Goal: Task Accomplishment & Management: Use online tool/utility

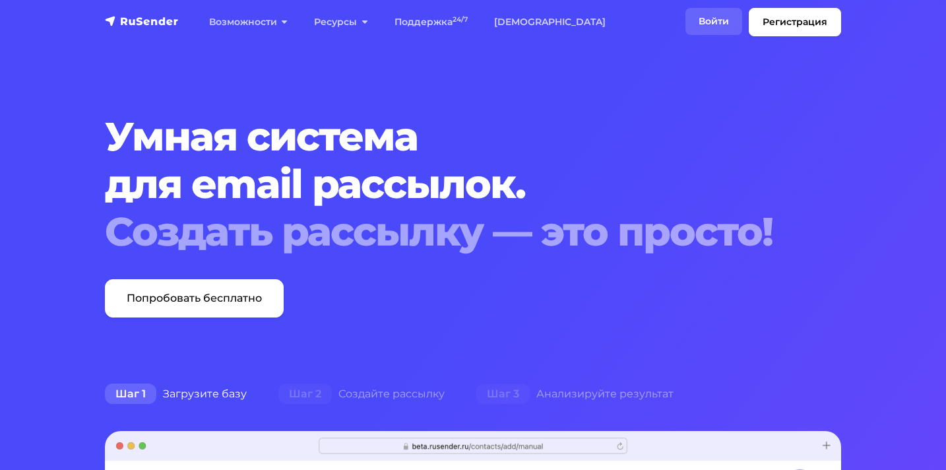
click at [715, 23] on link "Войти" at bounding box center [714, 21] width 57 height 27
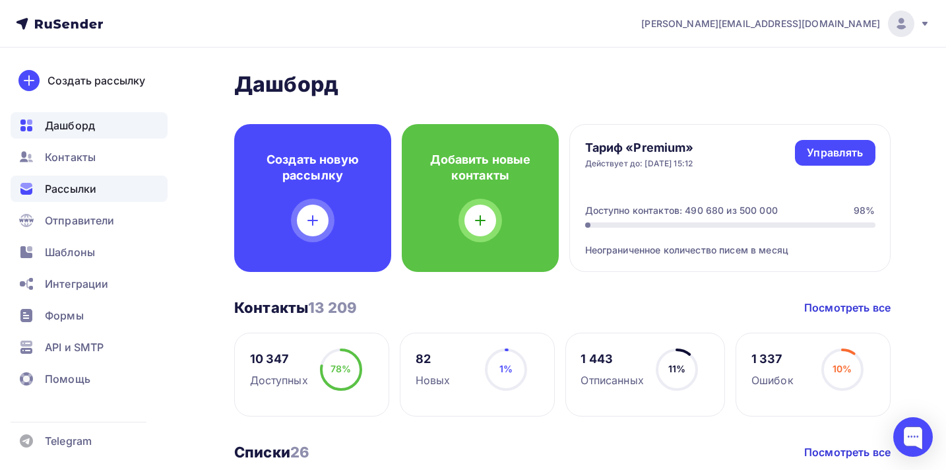
click at [81, 190] on span "Рассылки" at bounding box center [70, 189] width 51 height 16
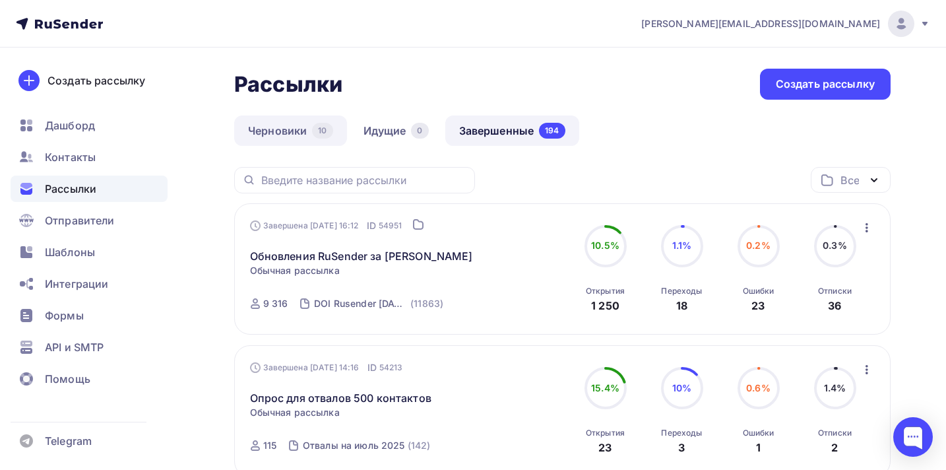
click at [275, 138] on link "Черновики 10" at bounding box center [290, 131] width 113 height 30
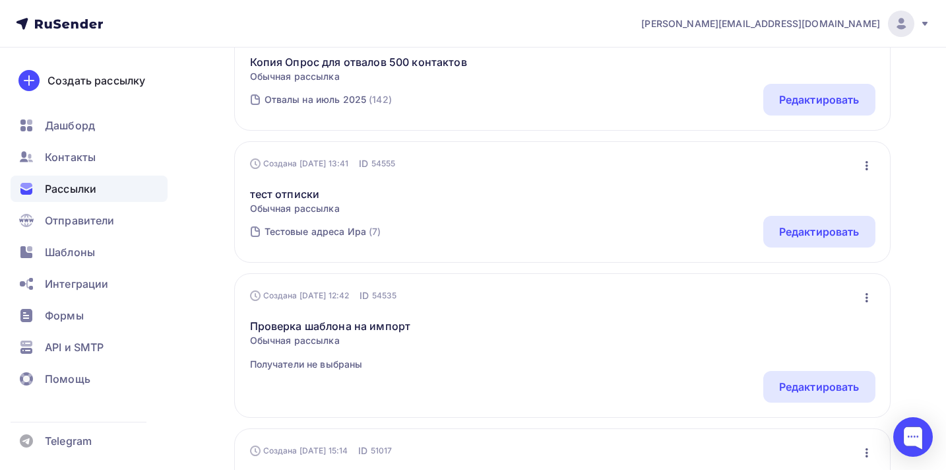
scroll to position [1268, 0]
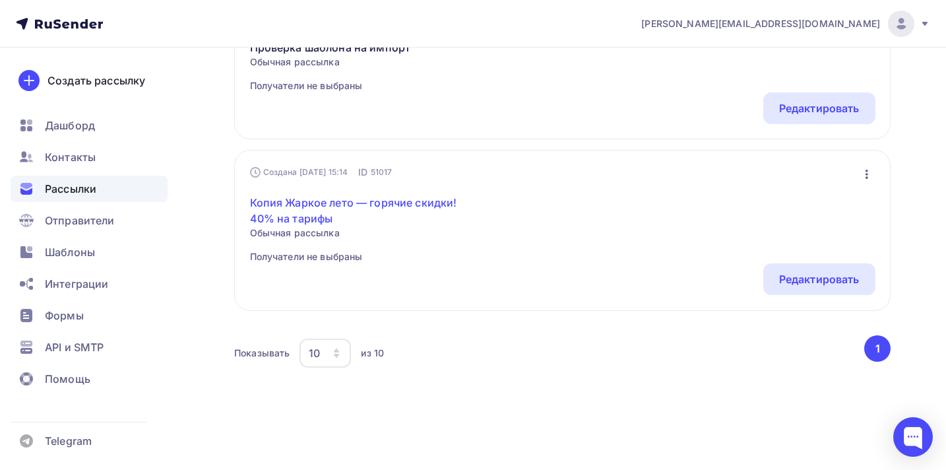
click at [420, 202] on link "Копия Жаркое лето — горячие скидки! 40% на тарифы" at bounding box center [363, 211] width 226 height 32
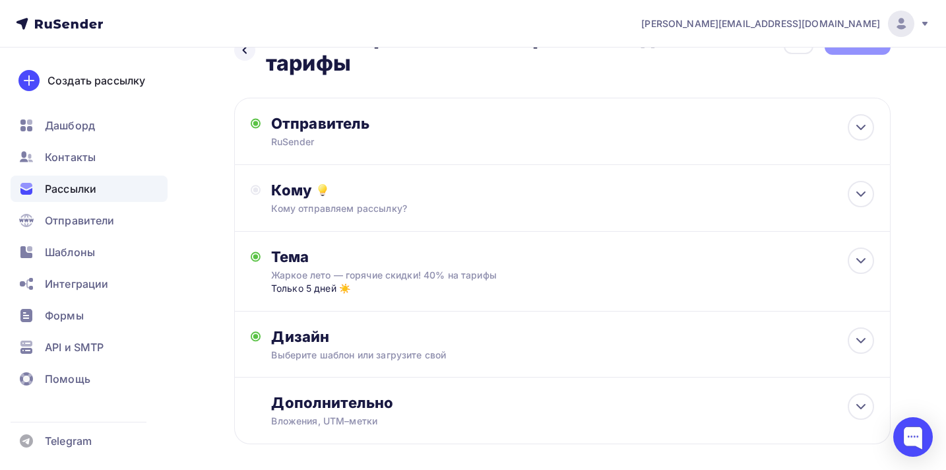
scroll to position [106, 0]
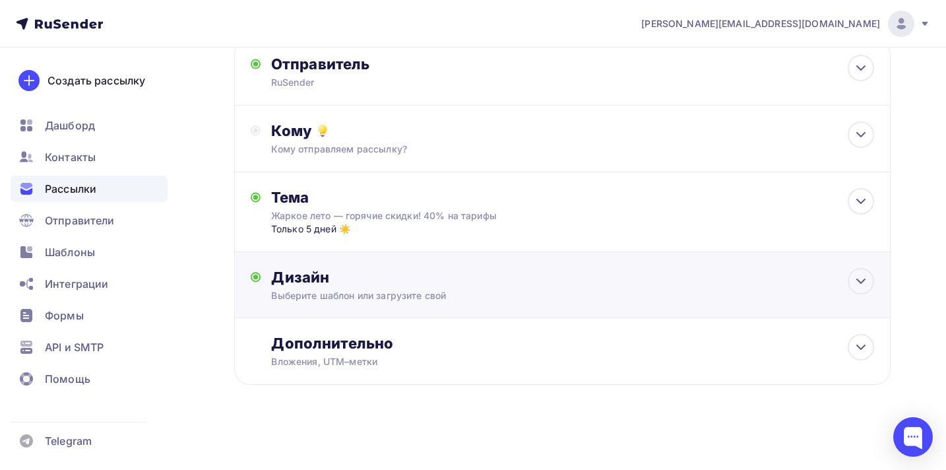
click at [408, 276] on div "Дизайн" at bounding box center [572, 277] width 603 height 18
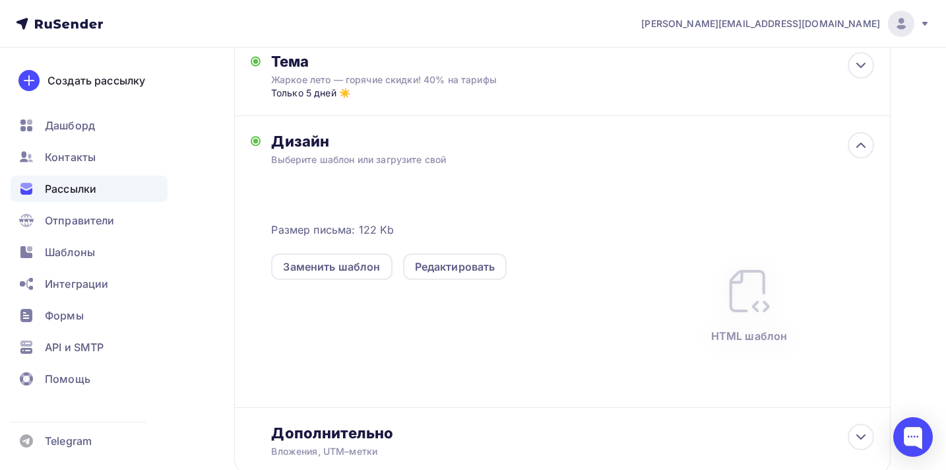
scroll to position [301, 0]
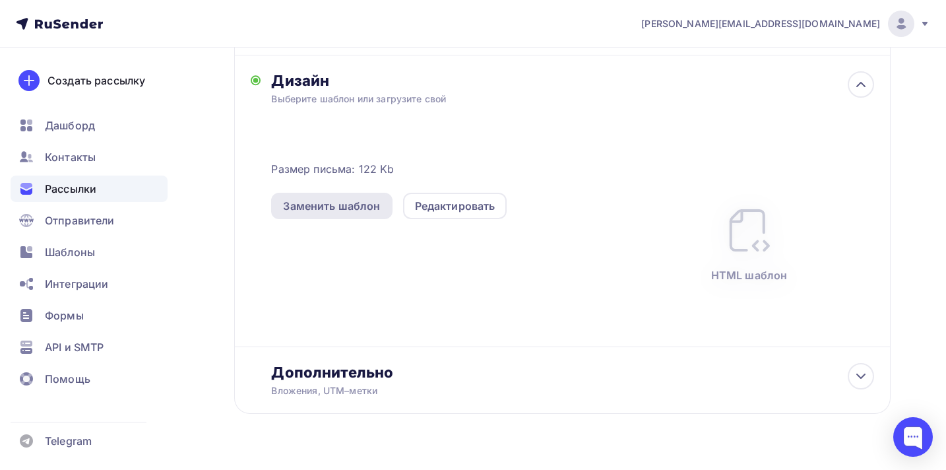
click at [356, 213] on div "Заменить шаблон" at bounding box center [331, 206] width 97 height 16
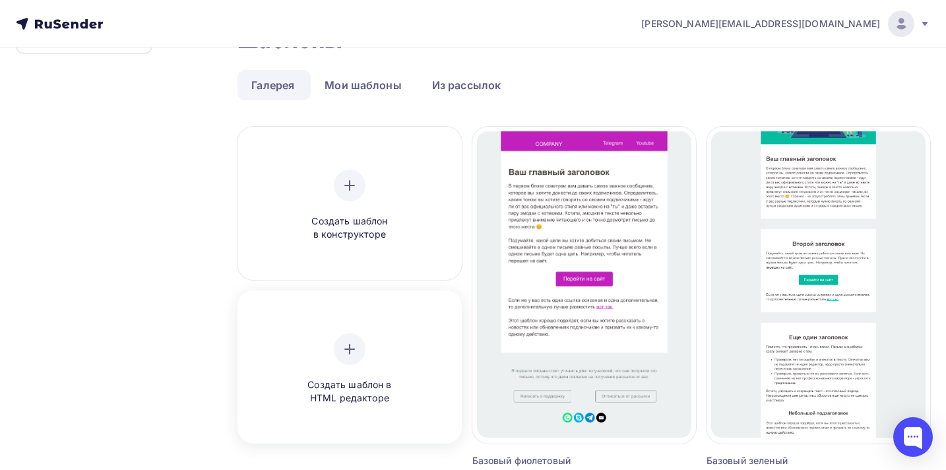
scroll to position [94, 0]
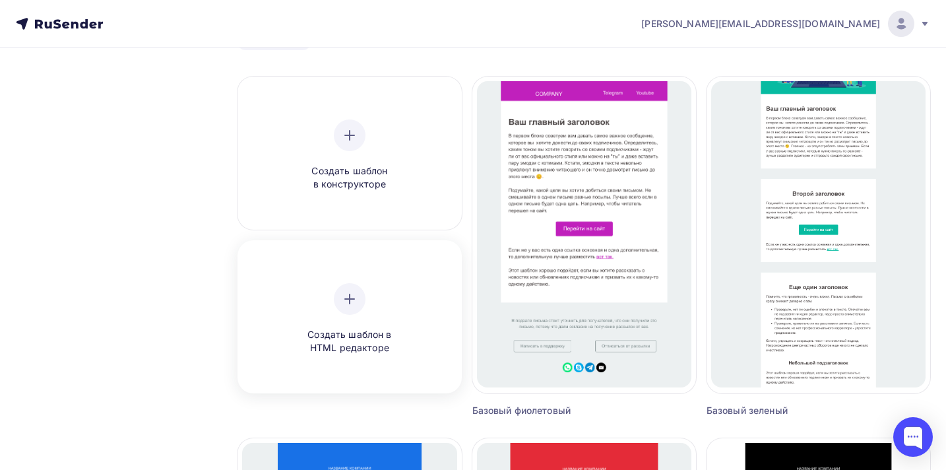
click at [353, 320] on div "Создать шаблон в HTML редакторе" at bounding box center [349, 319] width 125 height 72
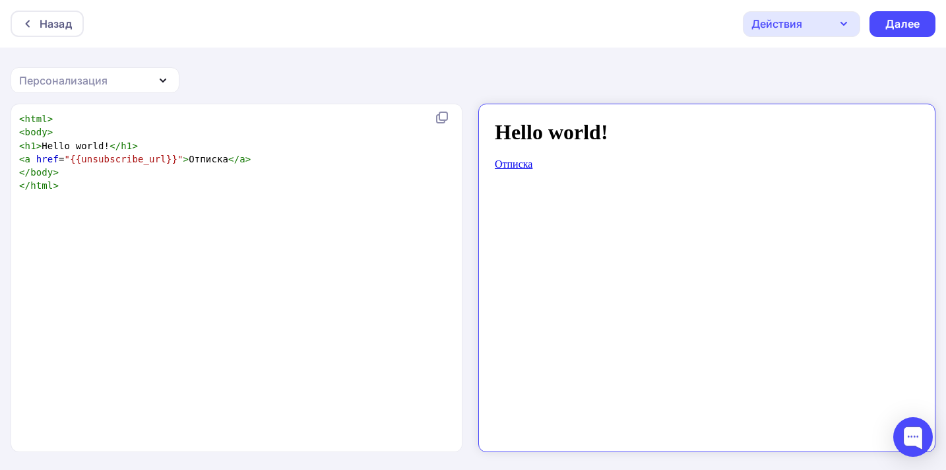
click at [255, 267] on div "xxxxxxxxxx < html > < body > < h1 > Hello world! </ h1 > < a href = "{{unsubscr…" at bounding box center [251, 295] width 468 height 370
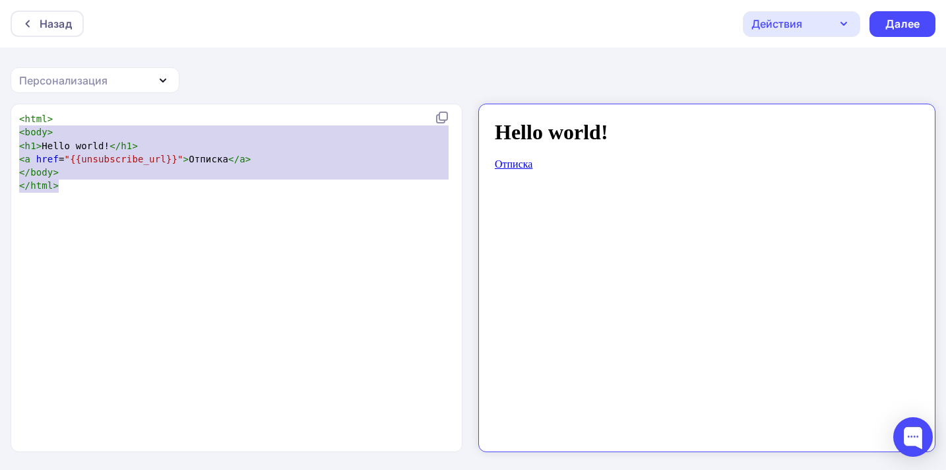
type textarea "<html> <body> <h1>Hello world!</h1> <a href="{{unsubscribe_url}}">Отписка</a> <…"
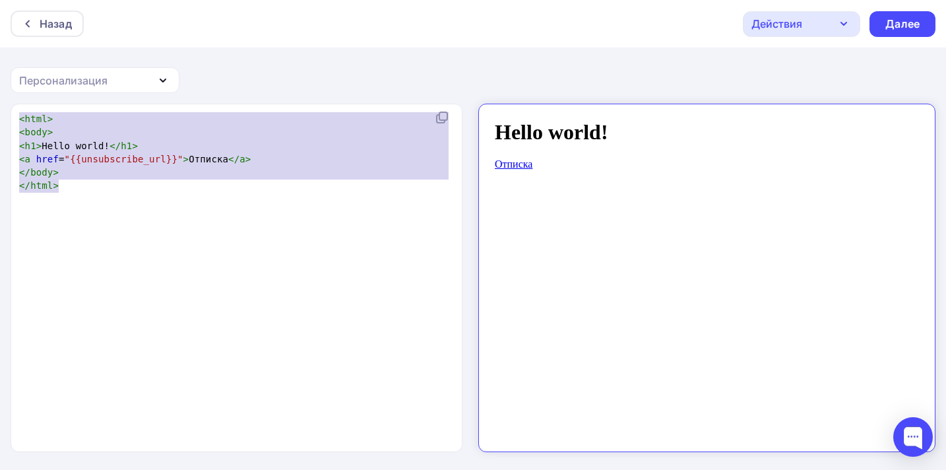
drag, startPoint x: 71, startPoint y: 185, endPoint x: 7, endPoint y: 117, distance: 94.3
click at [7, 117] on div "<html> <body> <h1>Hello world!</h1> <a href="{{unsubscribe_url}}">Отписка</a> <…" at bounding box center [473, 287] width 946 height 367
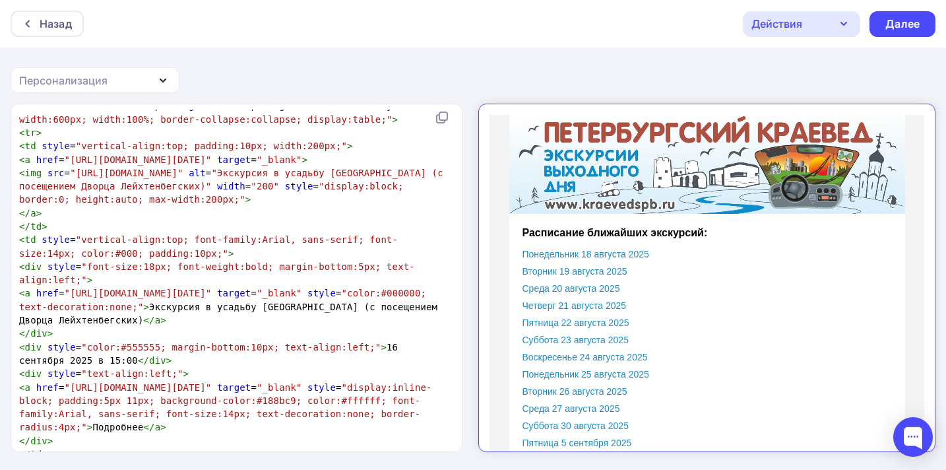
scroll to position [51578, 0]
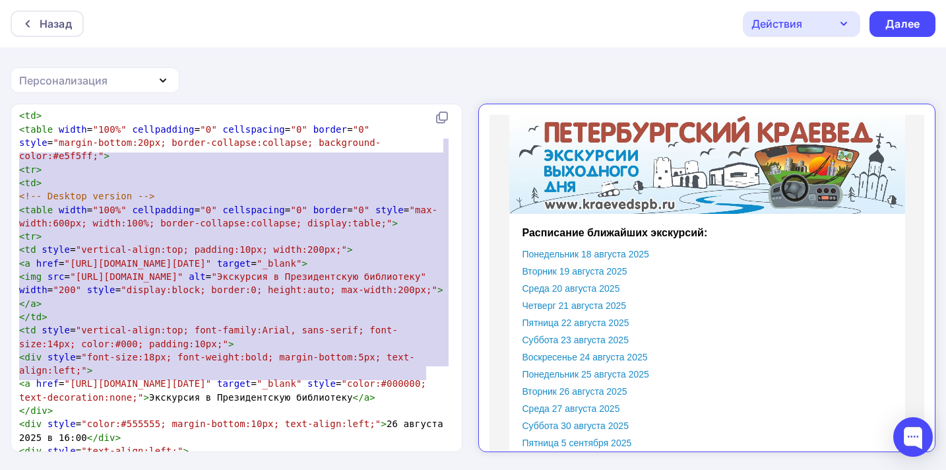
type textarea "alt="Автобусная экскурсия &#171;Петергоф. Парк и Фонтаны&#187;" width="200" sty…"
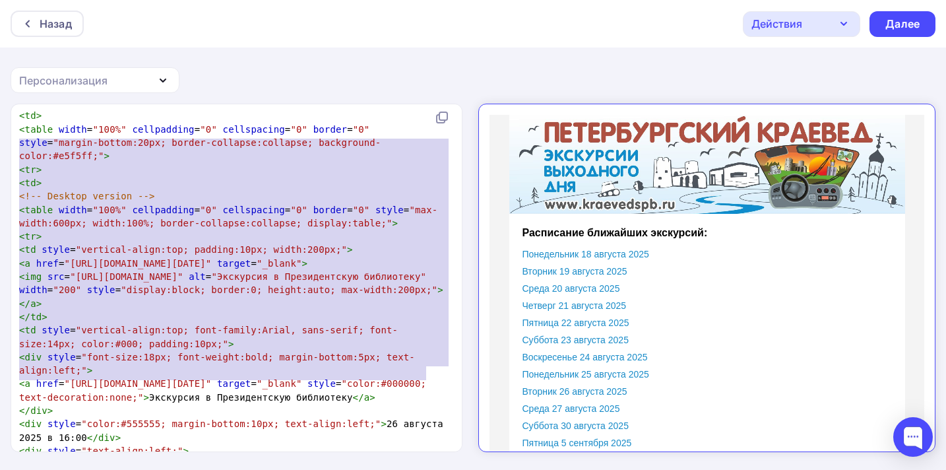
drag, startPoint x: 457, startPoint y: 370, endPoint x: 446, endPoint y: 133, distance: 237.2
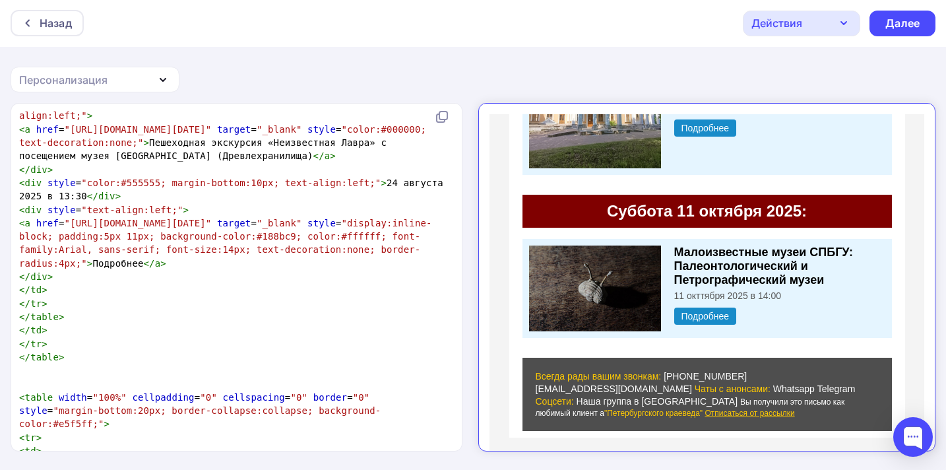
click at [635, 406] on td "Всегда рады вашим звонкам: [PHONE_NUMBER] [EMAIL_ADDRESS][DOMAIN_NAME] Чаты с а…" at bounding box center [697, 383] width 370 height 73
click at [898, 25] on div "Далее" at bounding box center [903, 23] width 34 height 15
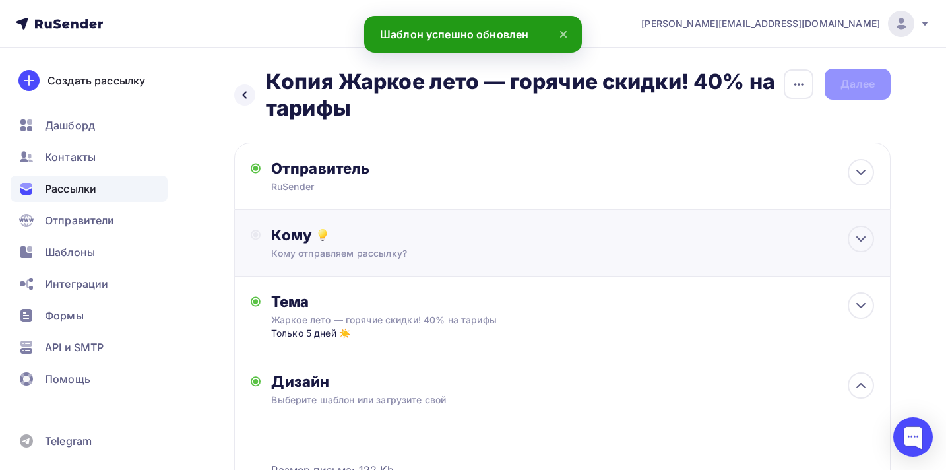
click at [481, 218] on div "Кому Кому отправляем рассылку? Списки получателей Выберите список Все списки id…" at bounding box center [562, 243] width 657 height 67
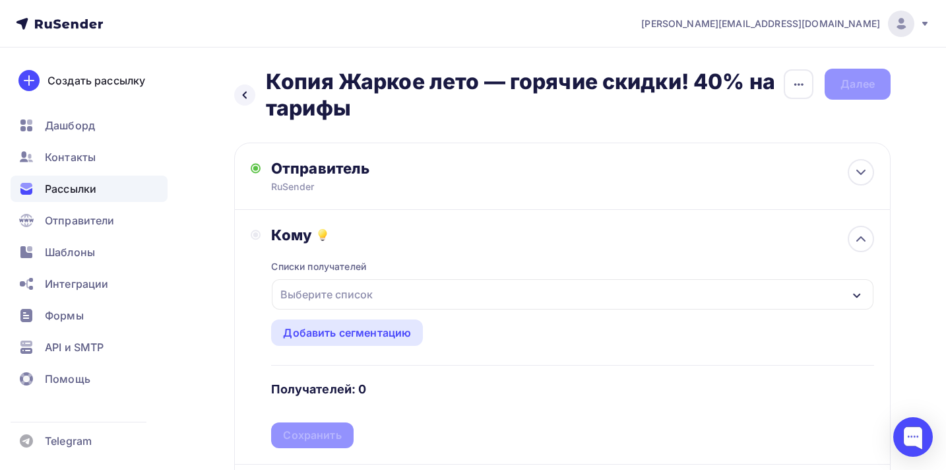
click at [394, 281] on div "Выберите список" at bounding box center [573, 294] width 602 height 30
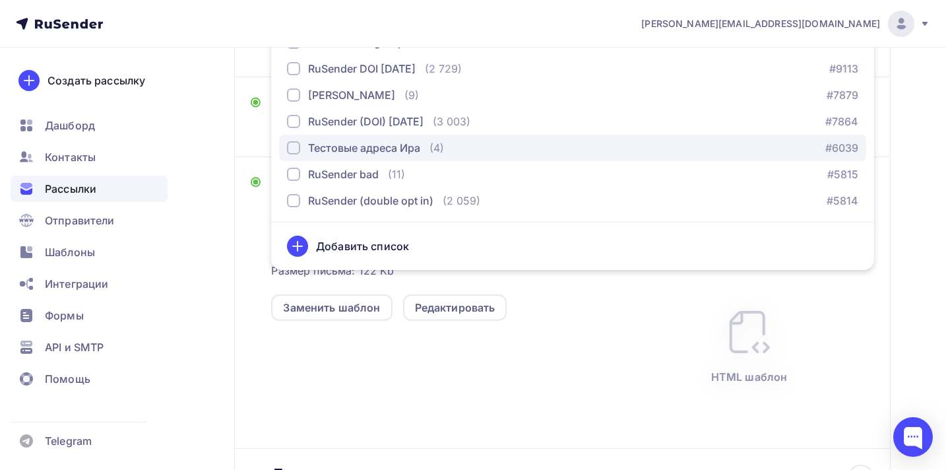
click at [298, 146] on div "button" at bounding box center [293, 147] width 13 height 13
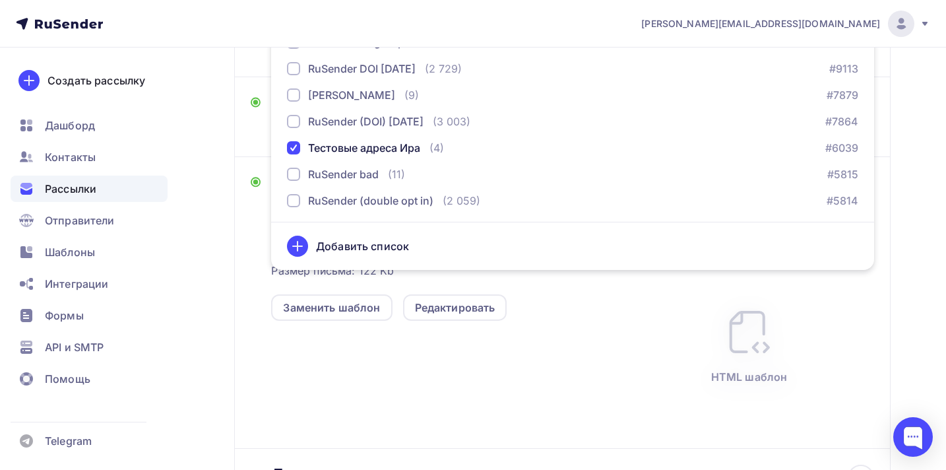
click at [605, 323] on div "Размер письма: 122 Kb Заменить шаблон Редактировать HTML шаблон" at bounding box center [572, 338] width 603 height 220
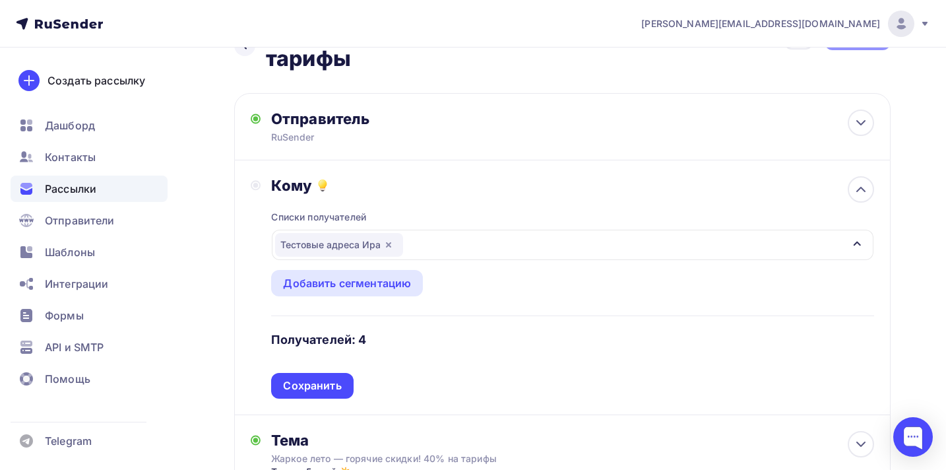
click at [333, 370] on div "Списки получателей Тестовые адреса Ира Все списки id DOI Rusender [DATE] (9 250…" at bounding box center [572, 297] width 603 height 204
click at [327, 387] on div "Сохранить" at bounding box center [312, 385] width 58 height 15
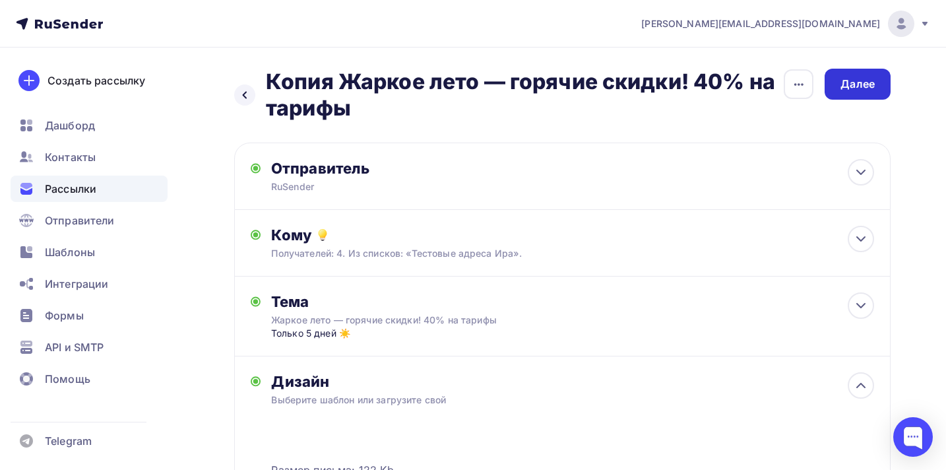
click at [859, 87] on div "Далее" at bounding box center [858, 84] width 34 height 15
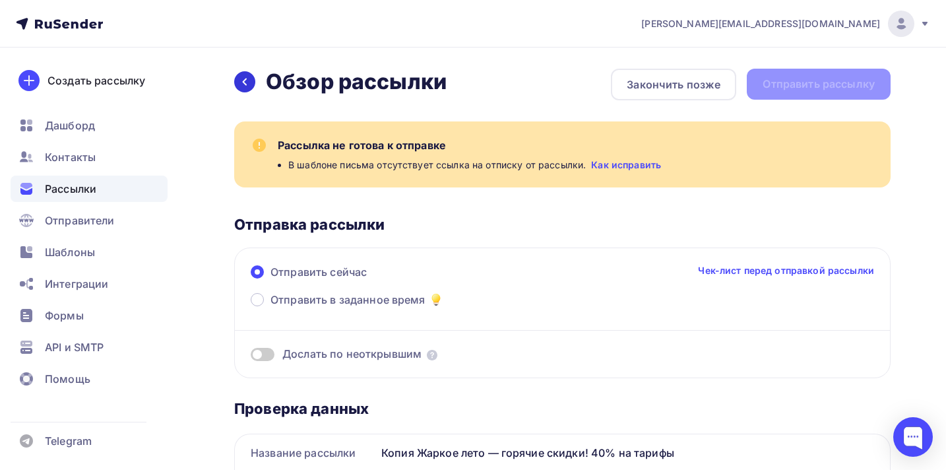
click at [245, 83] on icon at bounding box center [245, 82] width 4 height 7
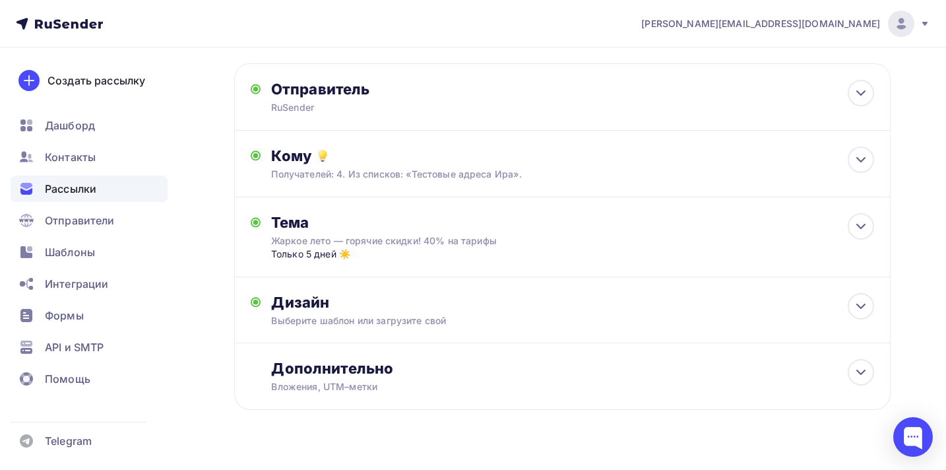
scroll to position [82, 0]
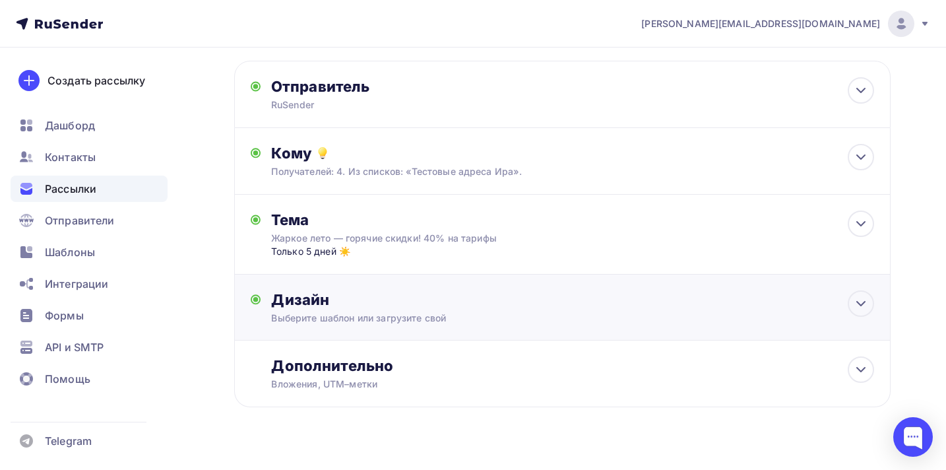
click at [472, 308] on div "Дизайн" at bounding box center [572, 299] width 603 height 18
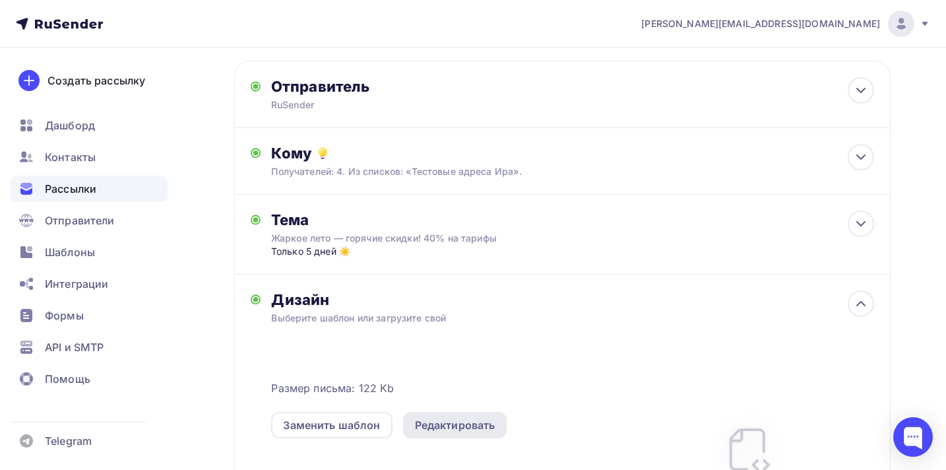
click at [467, 438] on div "Редактировать" at bounding box center [455, 425] width 104 height 26
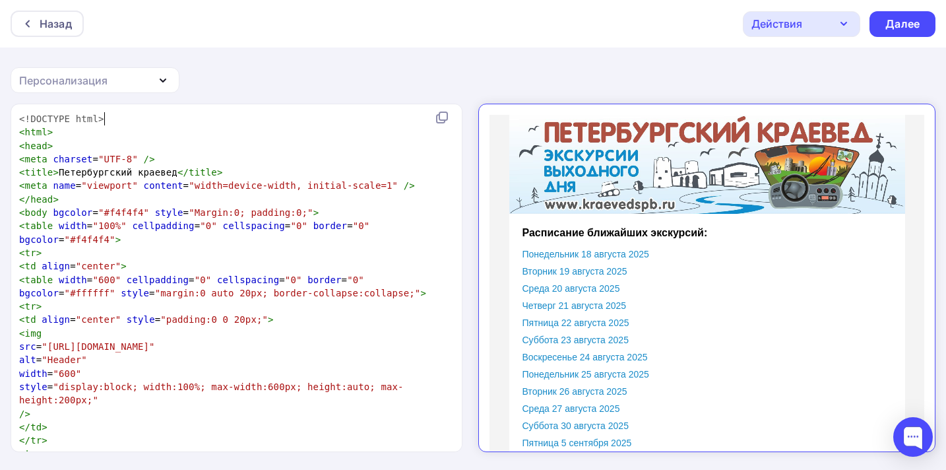
scroll to position [5, 0]
type textarea "<!DOCTYPE html>"
drag, startPoint x: 112, startPoint y: 119, endPoint x: 22, endPoint y: 118, distance: 90.4
click at [22, 118] on pre "<!DOCTYPE html>" at bounding box center [234, 118] width 435 height 13
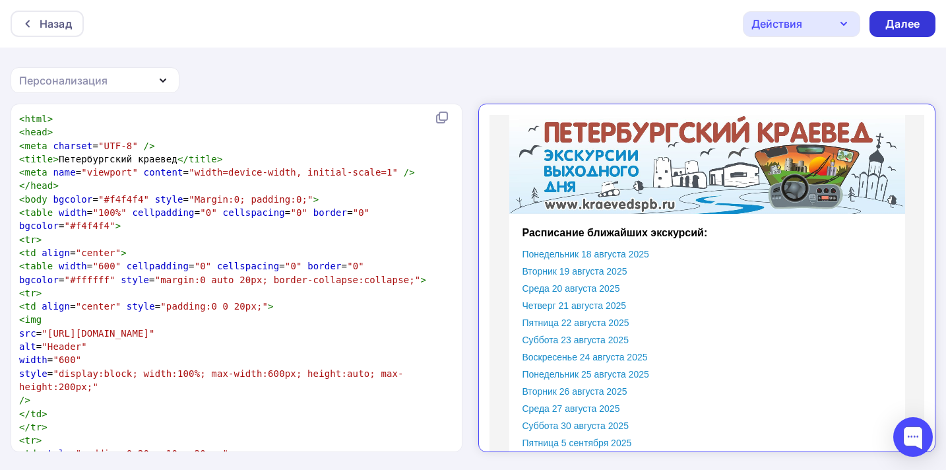
click at [910, 28] on div "Далее" at bounding box center [903, 24] width 34 height 15
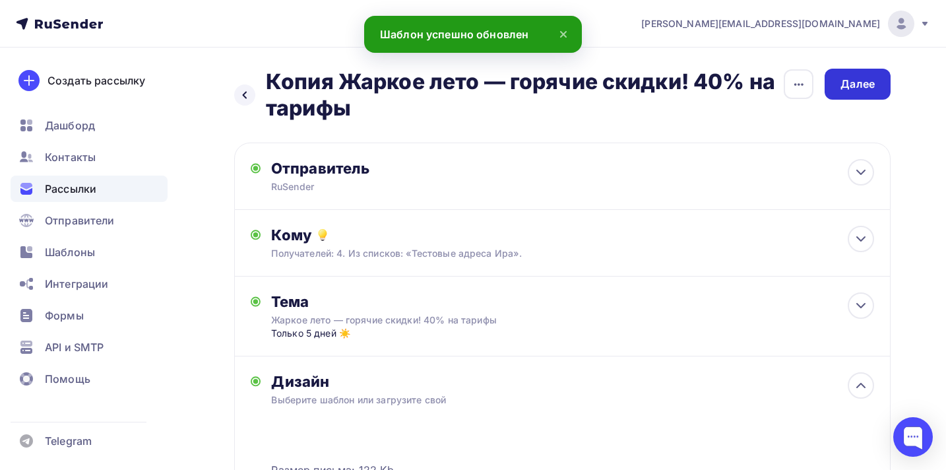
click at [859, 91] on div "Далее" at bounding box center [858, 84] width 34 height 15
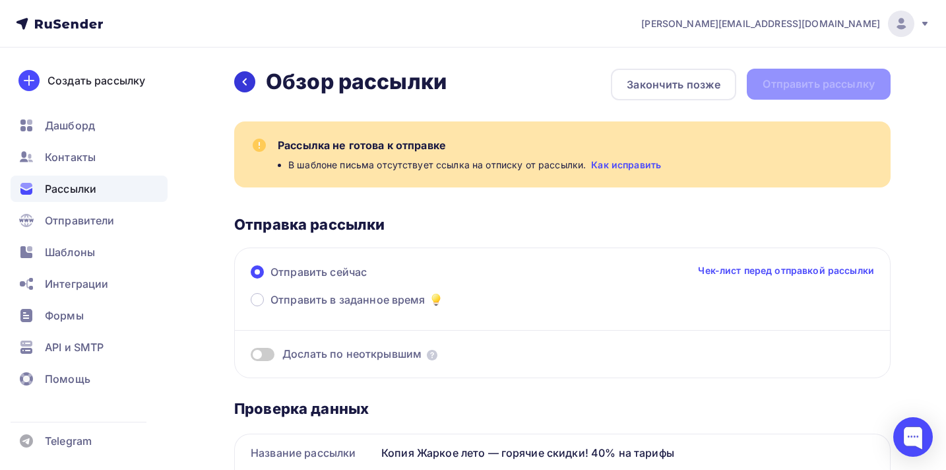
click at [244, 80] on icon at bounding box center [245, 82] width 4 height 7
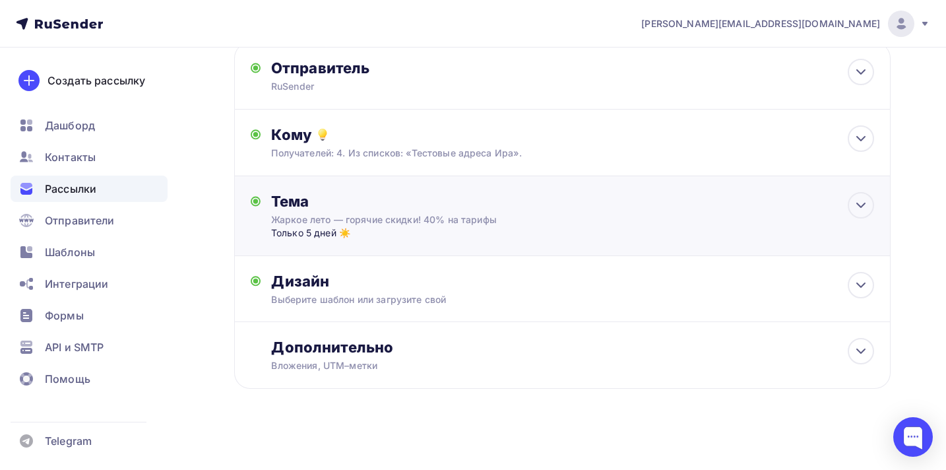
scroll to position [90, 0]
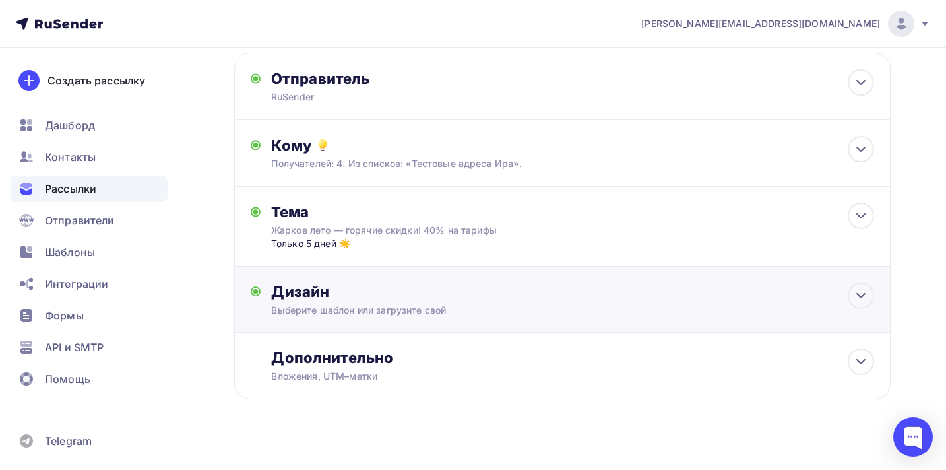
click at [567, 286] on div "Дизайн" at bounding box center [572, 291] width 603 height 18
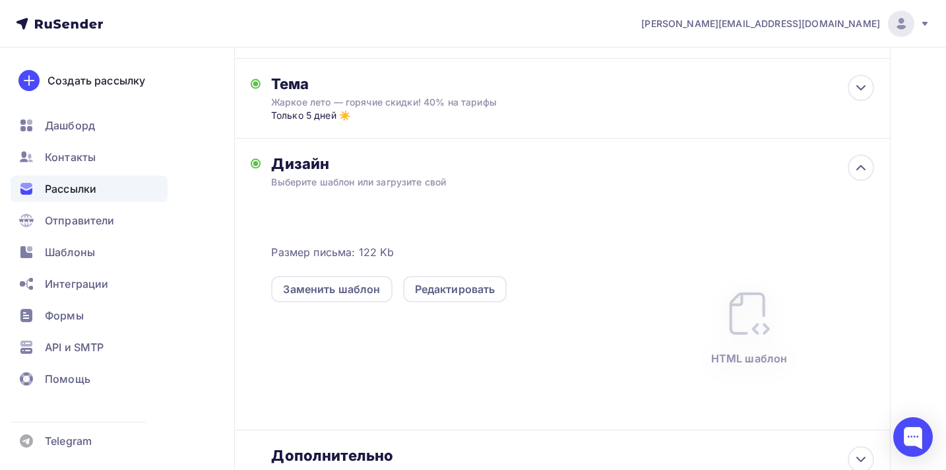
scroll to position [231, 0]
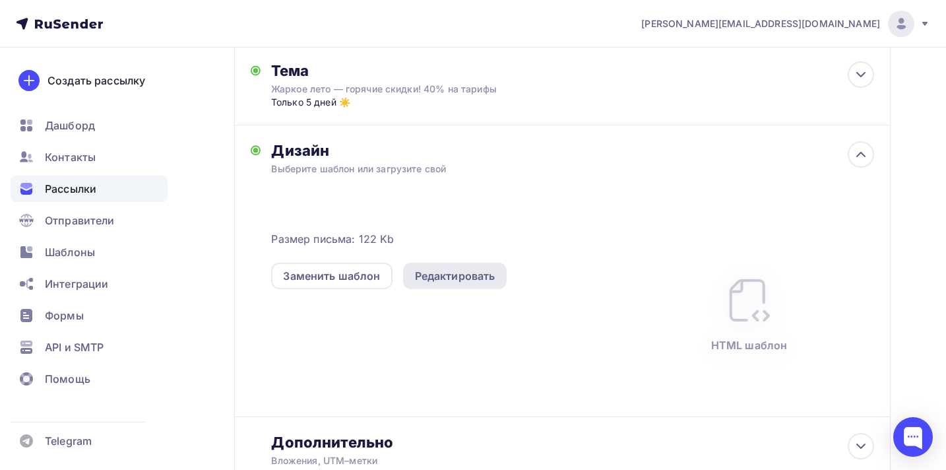
click at [471, 276] on div "Редактировать" at bounding box center [455, 276] width 81 height 16
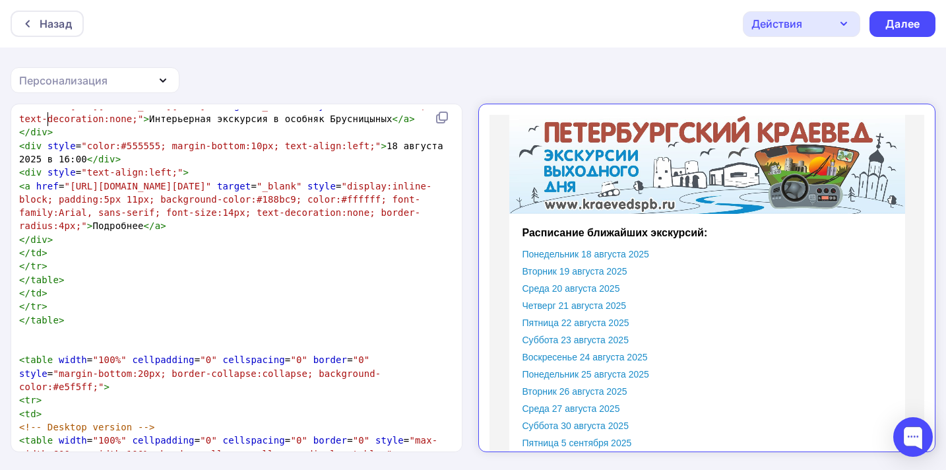
scroll to position [5, 0]
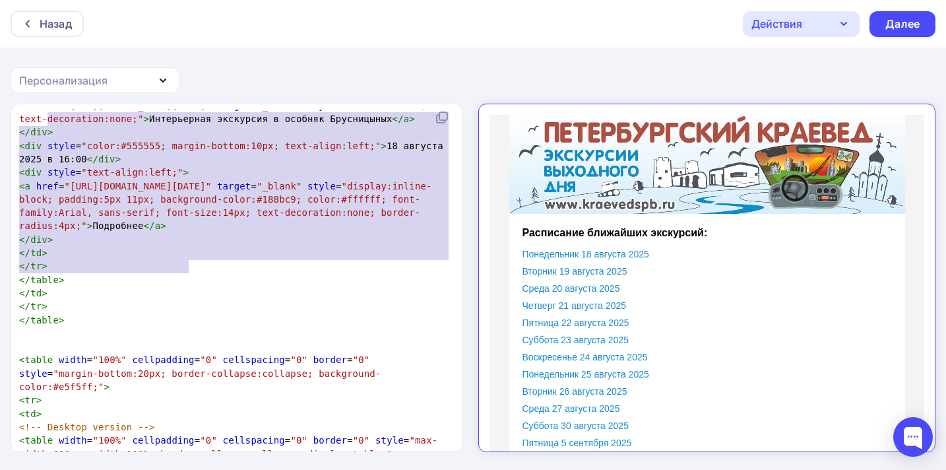
type textarea "<td style="vertical-align:top; font-family:Arial, sans-serif; font-size:14px; c…"
drag, startPoint x: 458, startPoint y: 123, endPoint x: 463, endPoint y: 297, distance: 174.3
click at [463, 297] on div "<td style="vertical-align:top; font-family:Arial, sans-serif; font-size:14px; c…" at bounding box center [473, 287] width 946 height 367
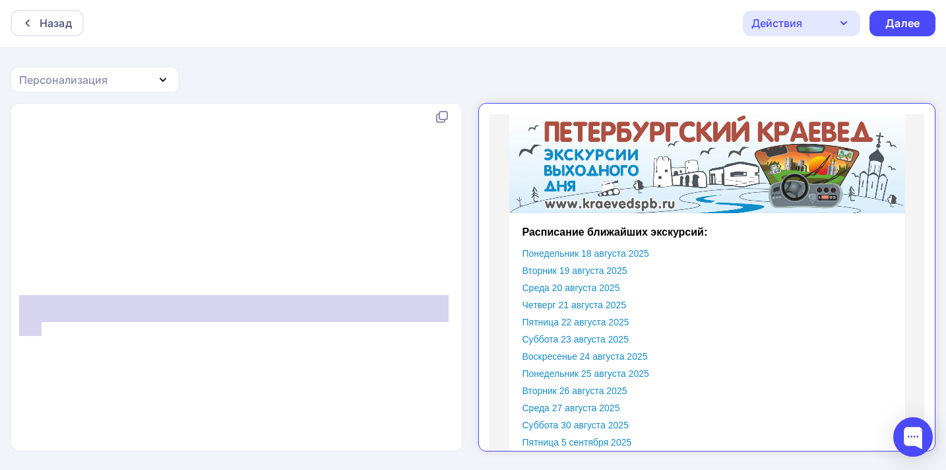
type textarea "<a href="{{unsubscribe_url}}" style="font-size:12px; color:#fec903; text-decora…"
drag, startPoint x: 42, startPoint y: 323, endPoint x: 11, endPoint y: 289, distance: 45.8
click at [11, 289] on div "<a href="{{unsubscribe_url}}" style="font-size:12px; color:#fec903; text-decora…" at bounding box center [237, 277] width 452 height 347
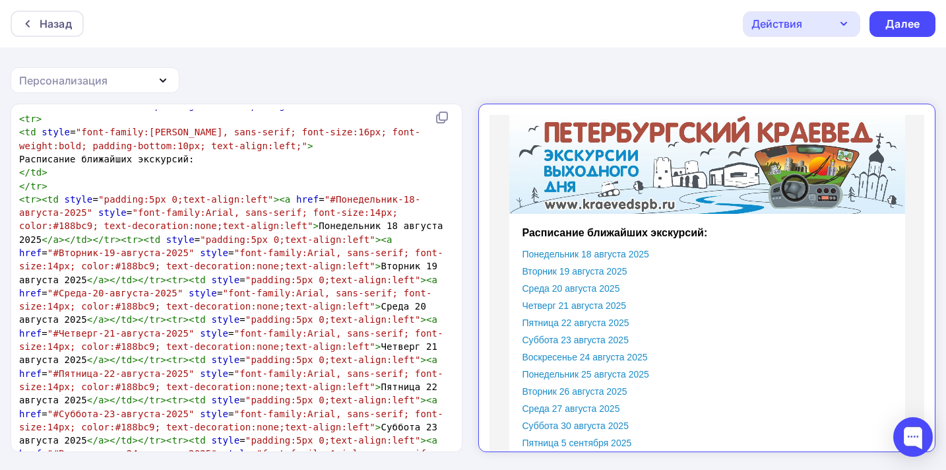
click at [205, 166] on pre "Расписание ближайших экскурсий:" at bounding box center [234, 158] width 435 height 13
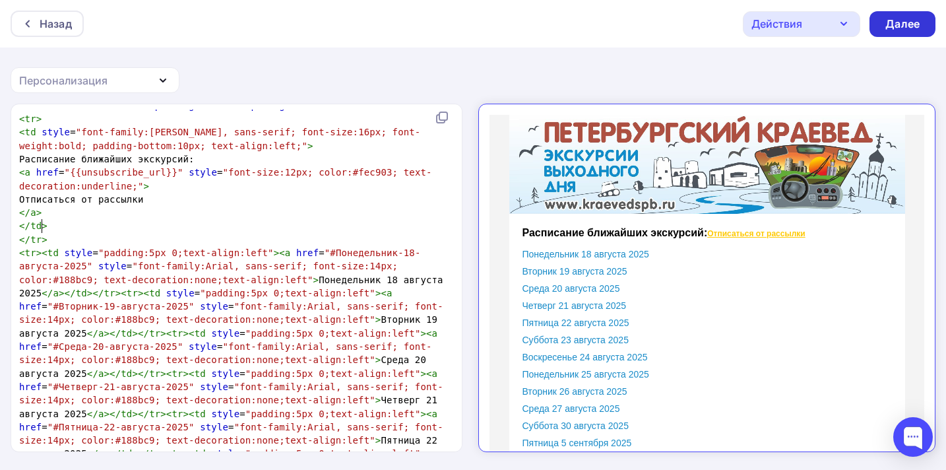
click at [890, 24] on div "Далее" at bounding box center [903, 24] width 34 height 15
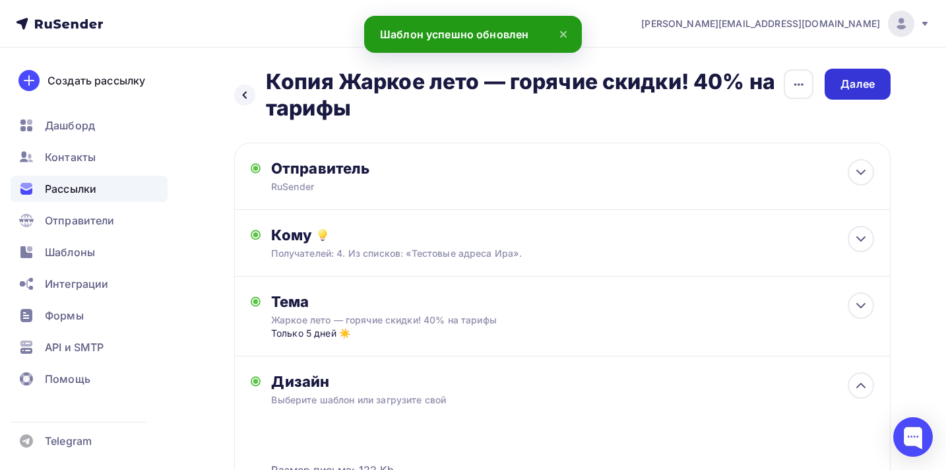
click at [864, 85] on div "Далее" at bounding box center [858, 84] width 34 height 15
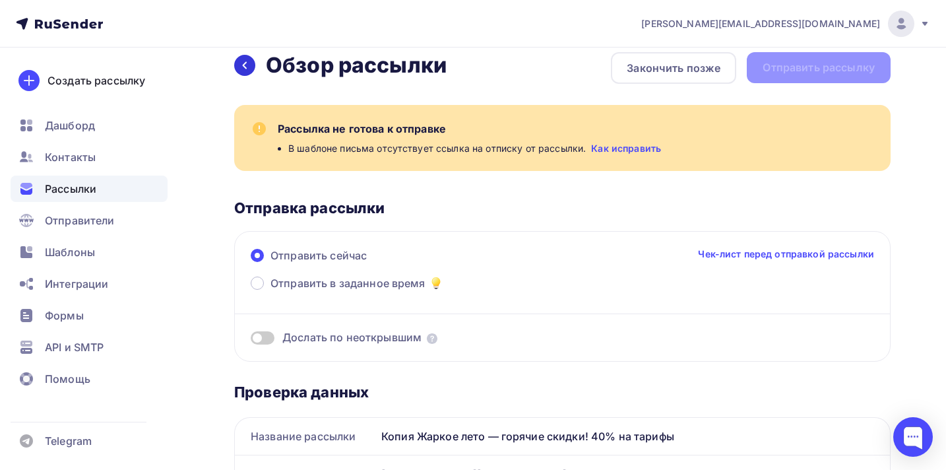
click at [241, 57] on div at bounding box center [244, 65] width 21 height 21
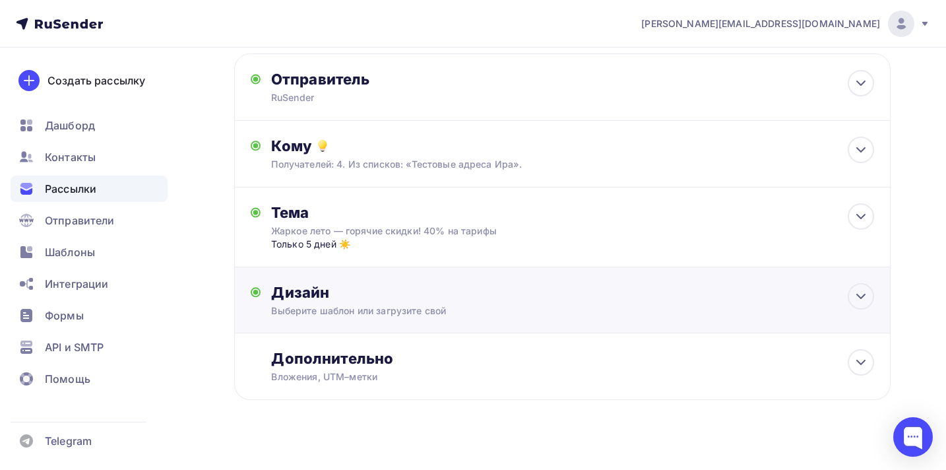
click at [620, 299] on div "Дизайн" at bounding box center [572, 292] width 603 height 18
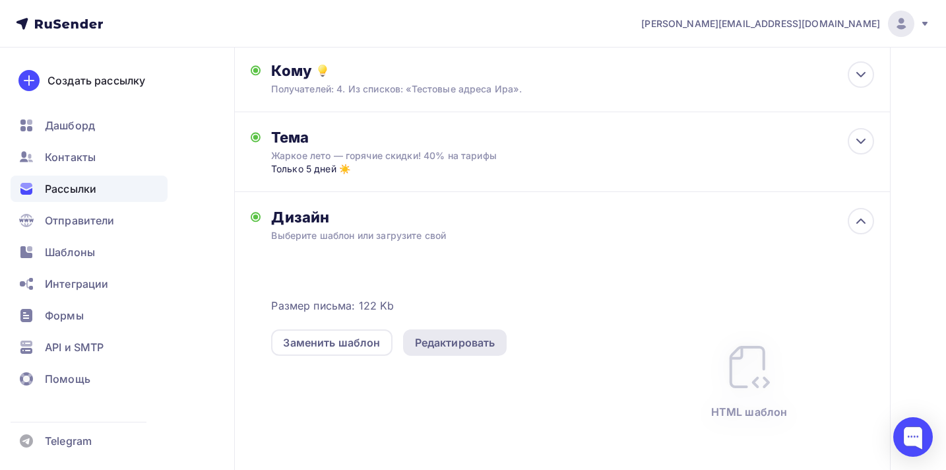
click at [444, 345] on div "Редактировать" at bounding box center [455, 343] width 81 height 16
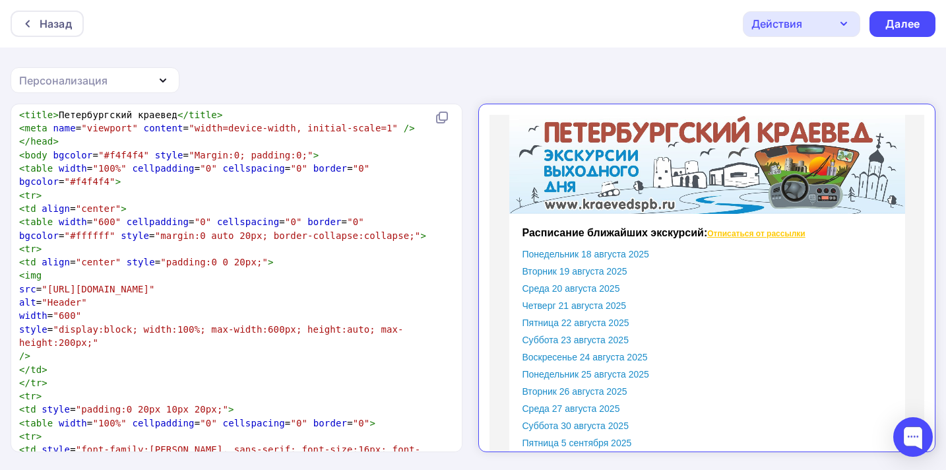
scroll to position [84, 0]
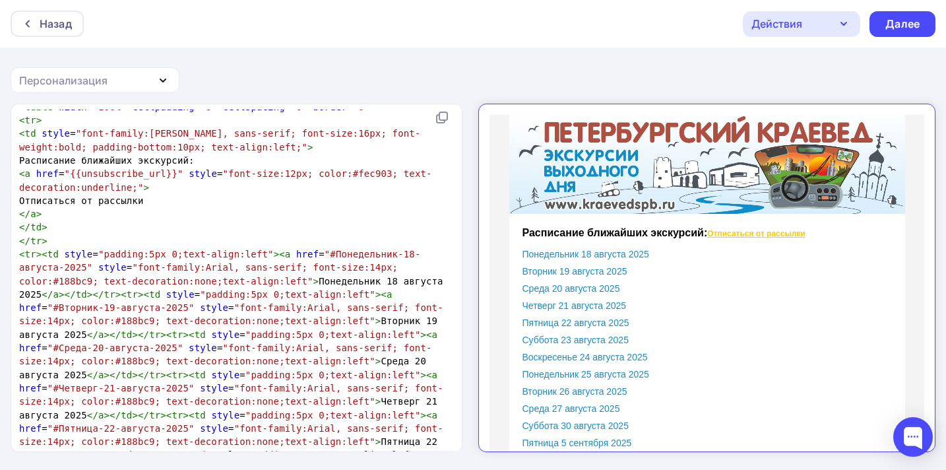
click at [121, 179] on span ""{{unsubscribe_url}}"" at bounding box center [124, 173] width 119 height 11
click at [159, 179] on span ""{{unsubscribe_url}}"" at bounding box center [124, 173] width 119 height 11
type textarea "{{unsubscribe_url}}"
drag, startPoint x: 177, startPoint y: 187, endPoint x: 73, endPoint y: 191, distance: 104.4
click at [73, 179] on span ""{{unsubscribe_url}}"" at bounding box center [124, 173] width 119 height 11
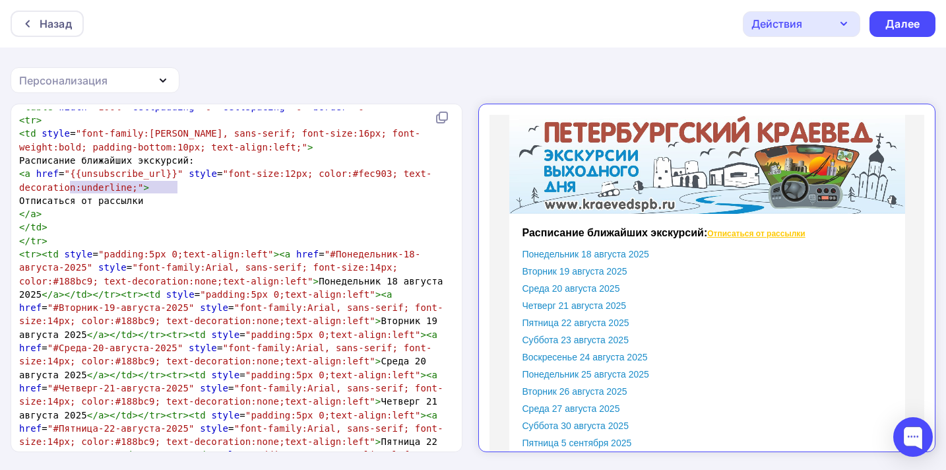
click at [149, 207] on pre "Отписаться от рассылки" at bounding box center [234, 200] width 435 height 13
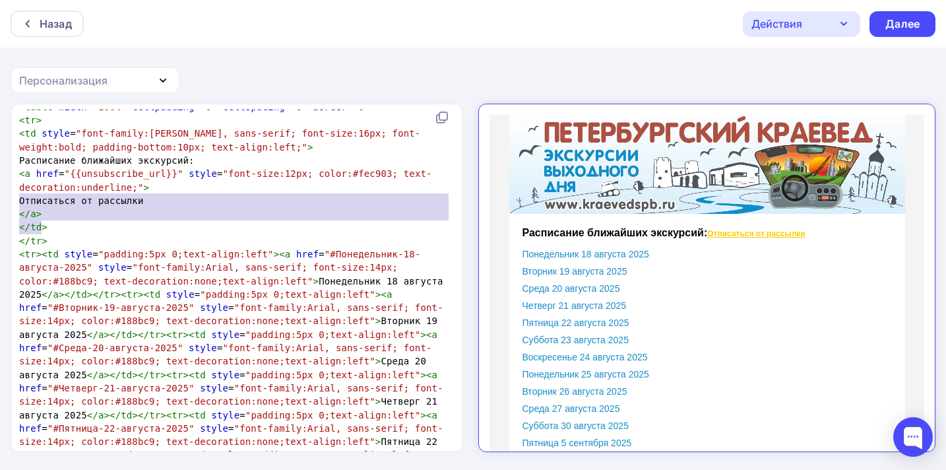
type textarea "<a href="{{unsubscribe_url}}" style="font-size:12px; color:#fec903; text-decora…"
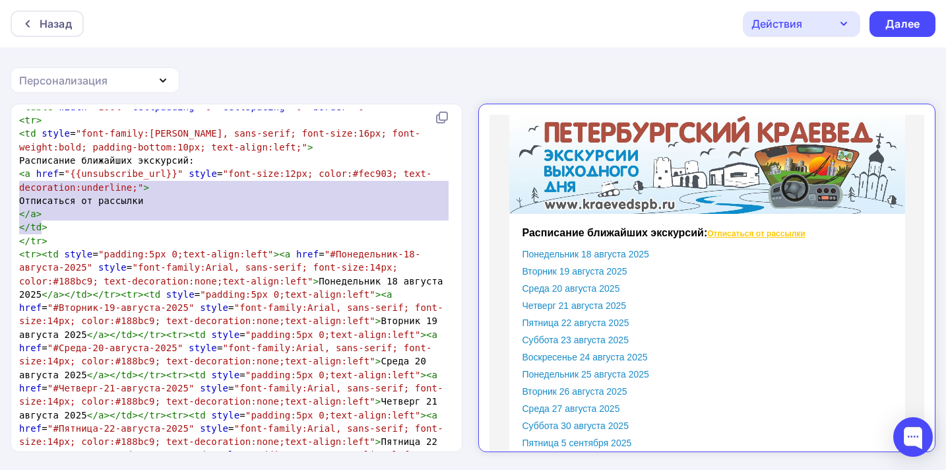
drag, startPoint x: 46, startPoint y: 228, endPoint x: 13, endPoint y: 190, distance: 50.5
click at [13, 190] on div "<a href="{{unsubscribe_url}}" style="font-size:12px; color:#fec903; text-decora…" at bounding box center [237, 277] width 452 height 347
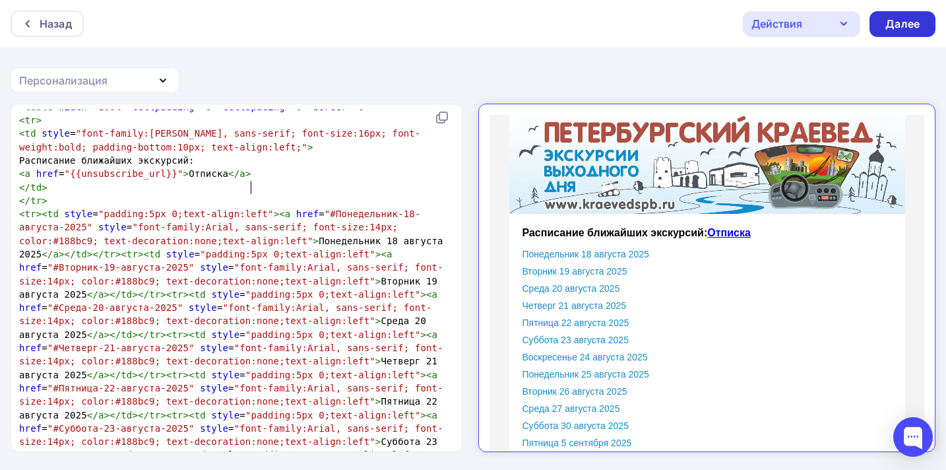
click at [902, 22] on div "Далее" at bounding box center [903, 24] width 34 height 15
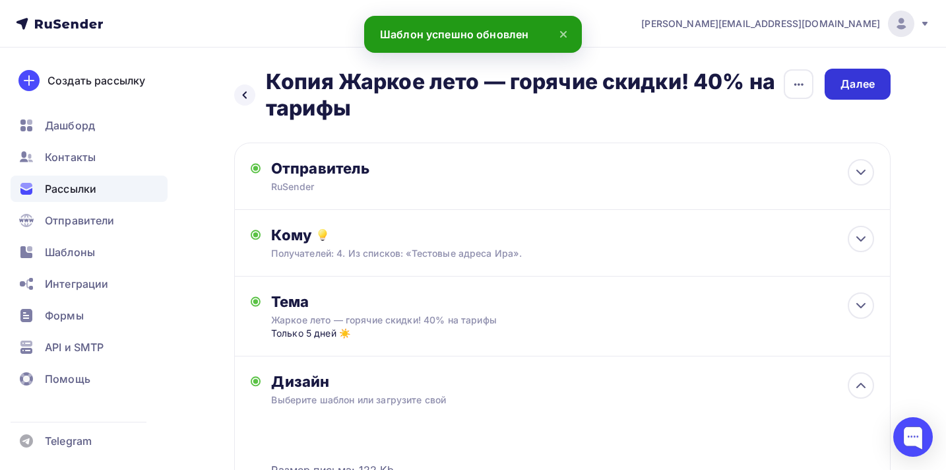
click at [858, 84] on div "Далее" at bounding box center [858, 84] width 34 height 15
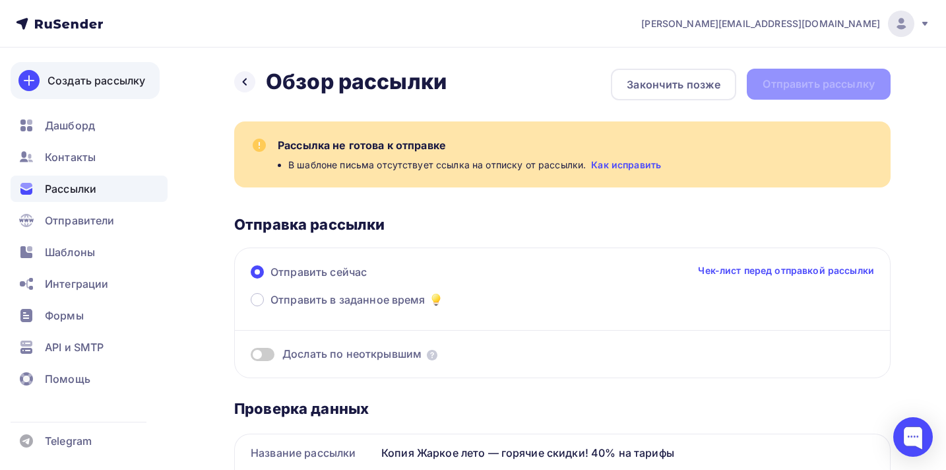
click at [91, 79] on div "Создать рассылку" at bounding box center [97, 81] width 98 height 16
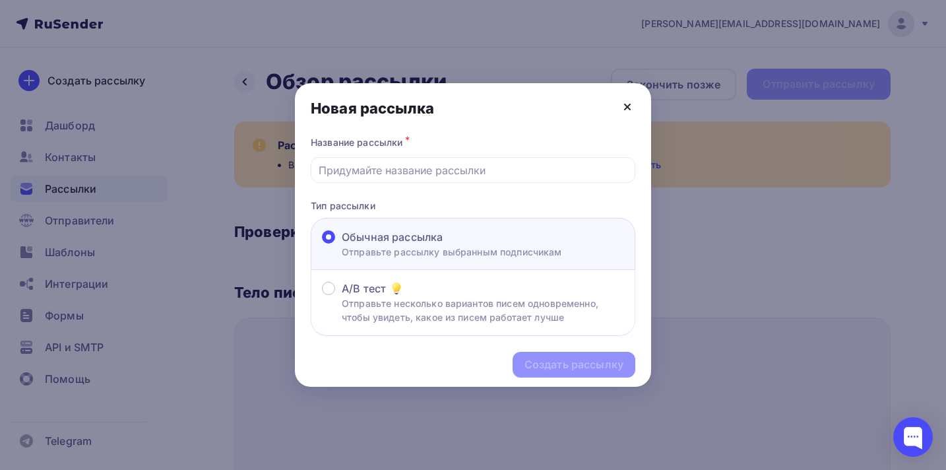
click at [626, 106] on icon at bounding box center [628, 107] width 16 height 16
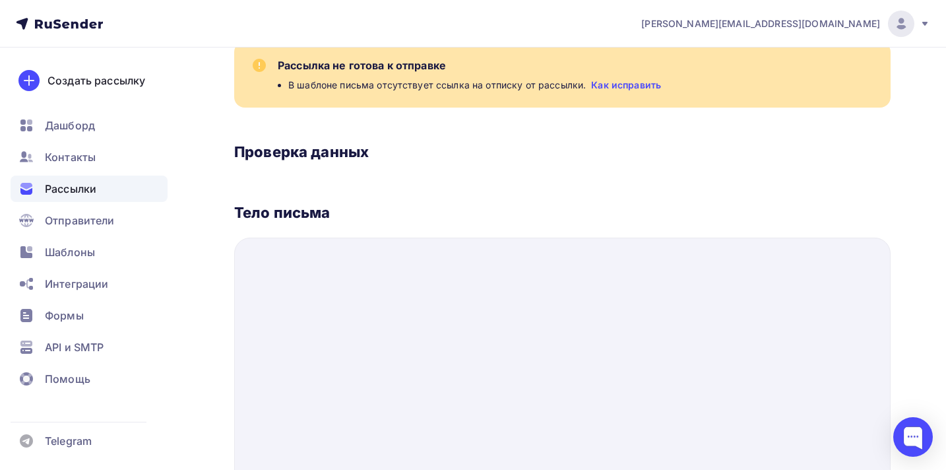
scroll to position [275, 0]
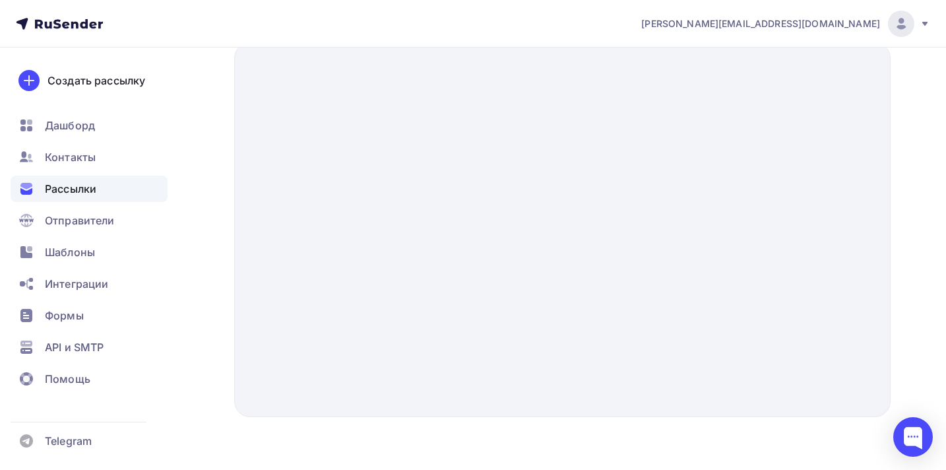
click at [410, 256] on div at bounding box center [562, 229] width 657 height 375
click at [410, 255] on div at bounding box center [562, 229] width 657 height 375
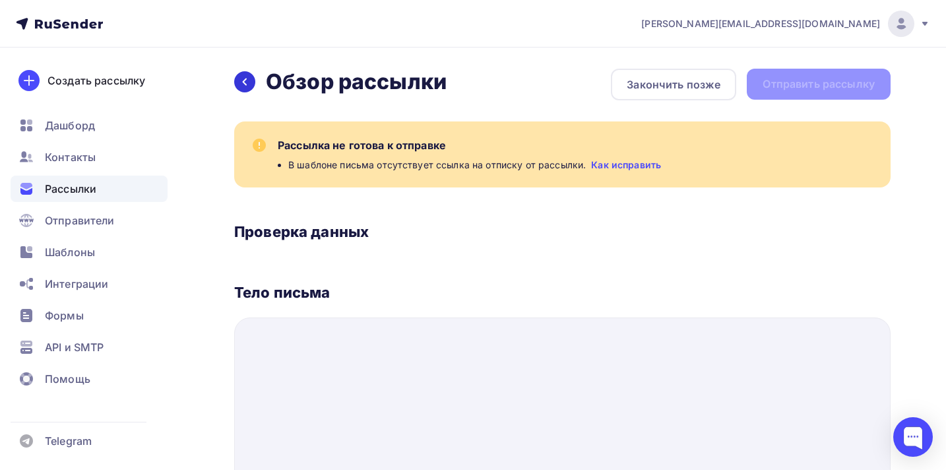
click at [248, 81] on icon at bounding box center [245, 82] width 11 height 11
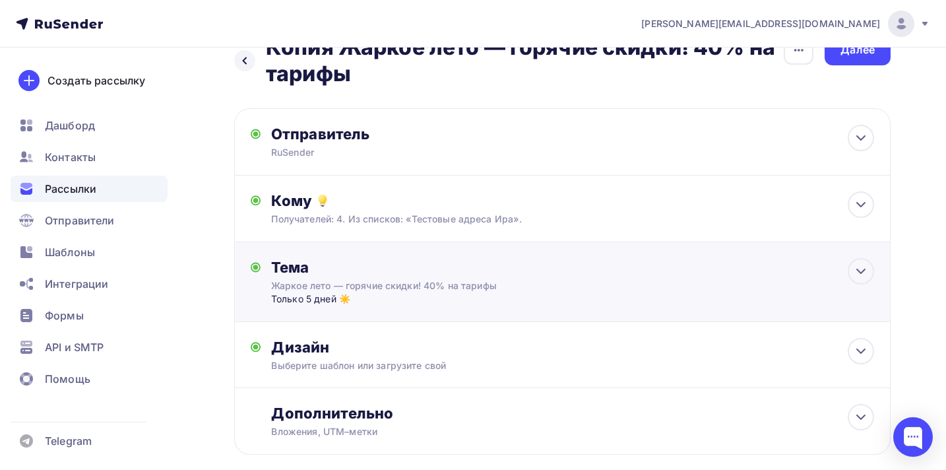
scroll to position [45, 0]
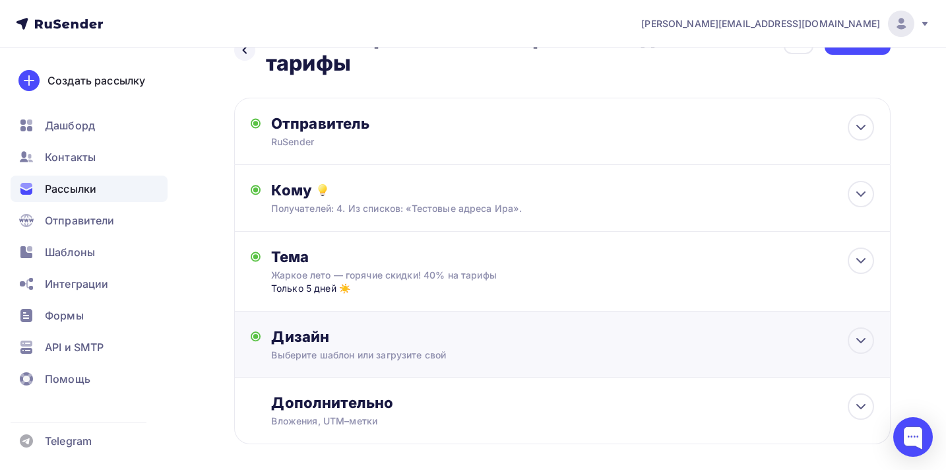
click at [632, 351] on div "Выберите шаблон или загрузите свой" at bounding box center [542, 354] width 543 height 13
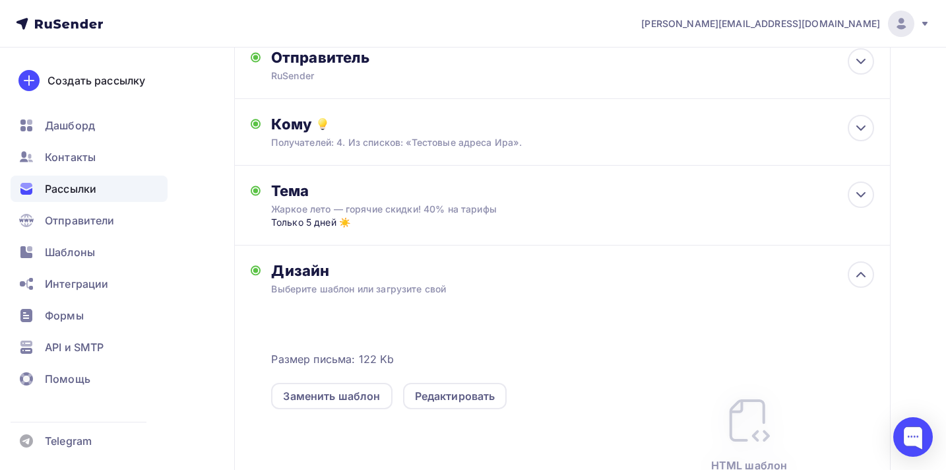
scroll to position [144, 0]
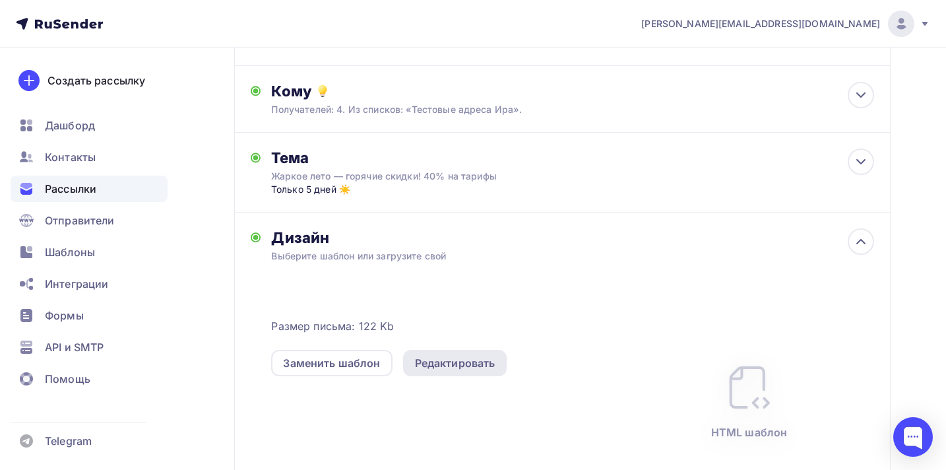
click at [469, 363] on div "Редактировать" at bounding box center [455, 363] width 81 height 16
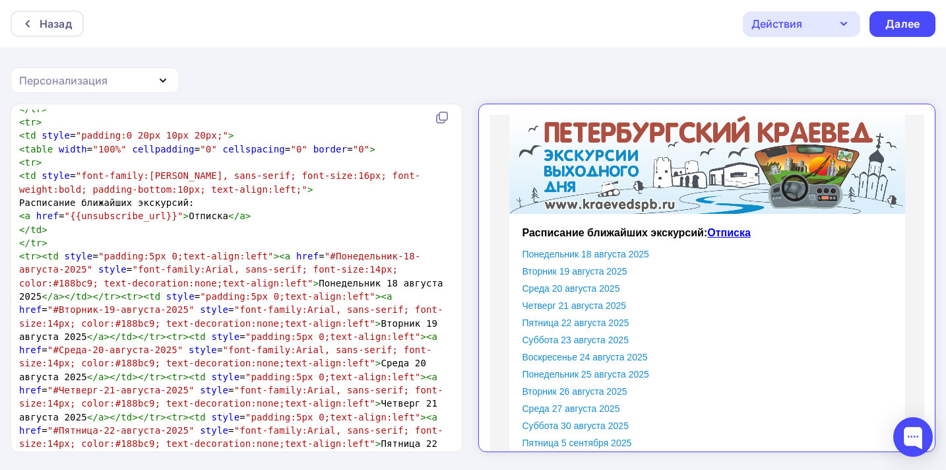
scroll to position [327, 0]
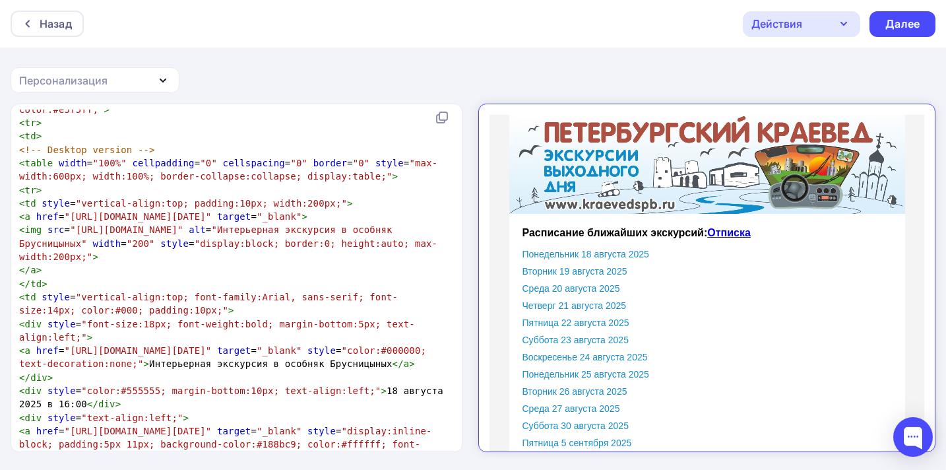
click at [59, 277] on pre "</ a >" at bounding box center [234, 269] width 435 height 13
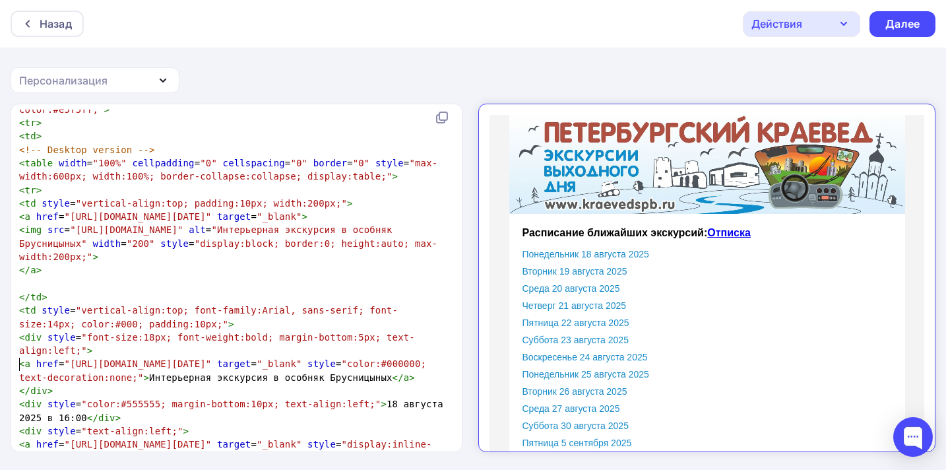
type textarea "v"
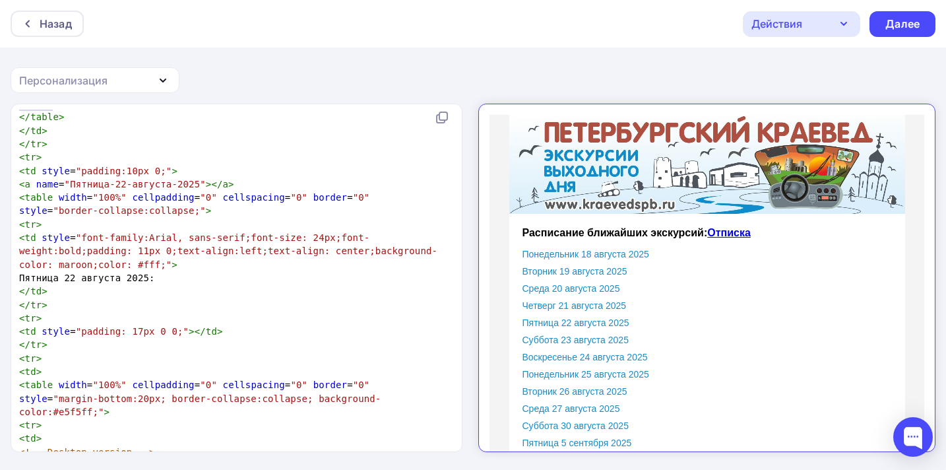
type textarea "<lorem ipsum="113%" dolorsitame="2" consectetur="3" adipis="3" elits="doeius-te…"
